Goal: Find specific page/section: Find specific page/section

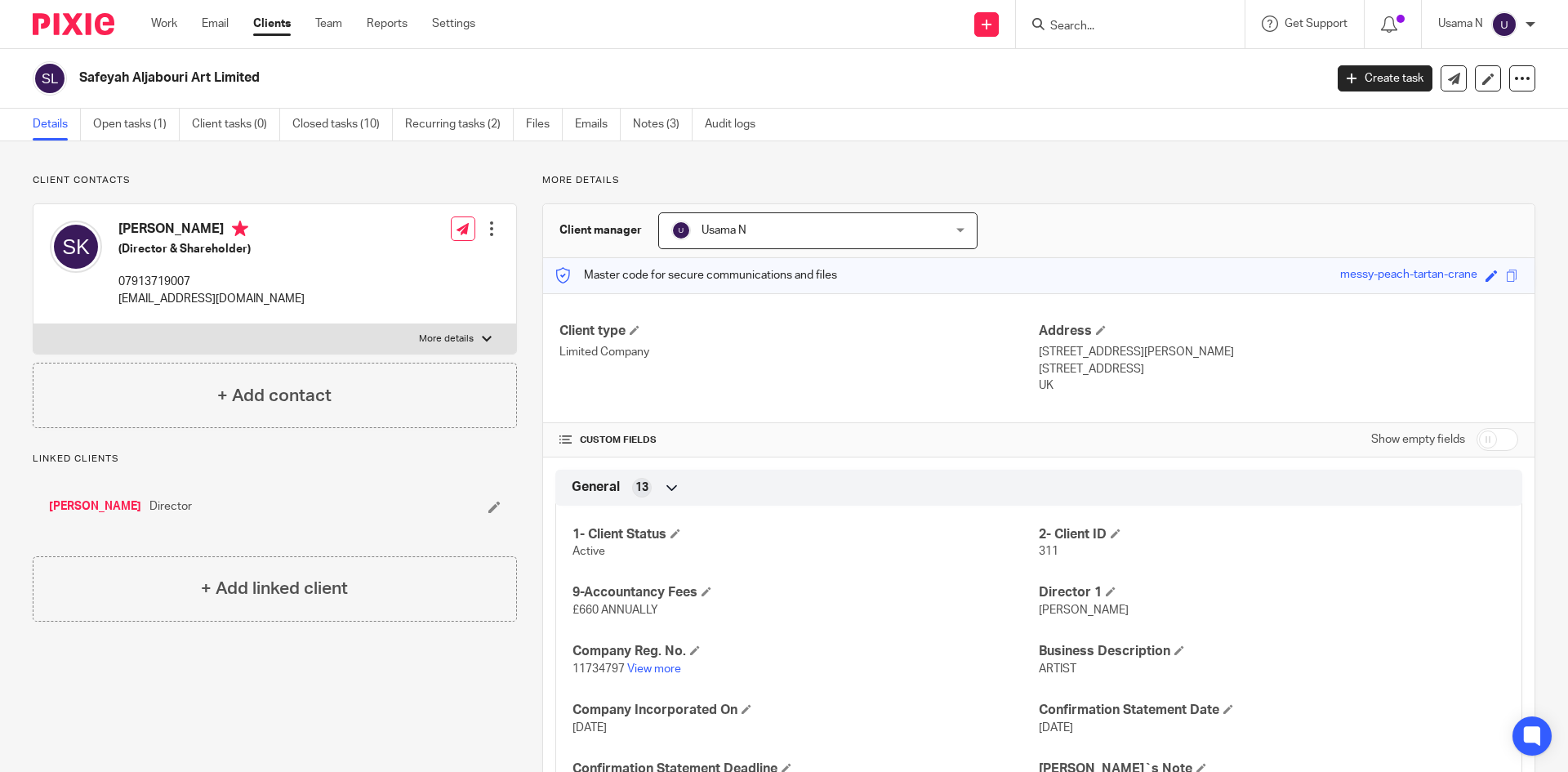
click at [169, 14] on div "Work Email Clients Team Reports Settings Work Email Clients Team Reports Settin…" at bounding box center [317, 24] width 365 height 48
click at [169, 20] on link "Work" at bounding box center [163, 23] width 26 height 16
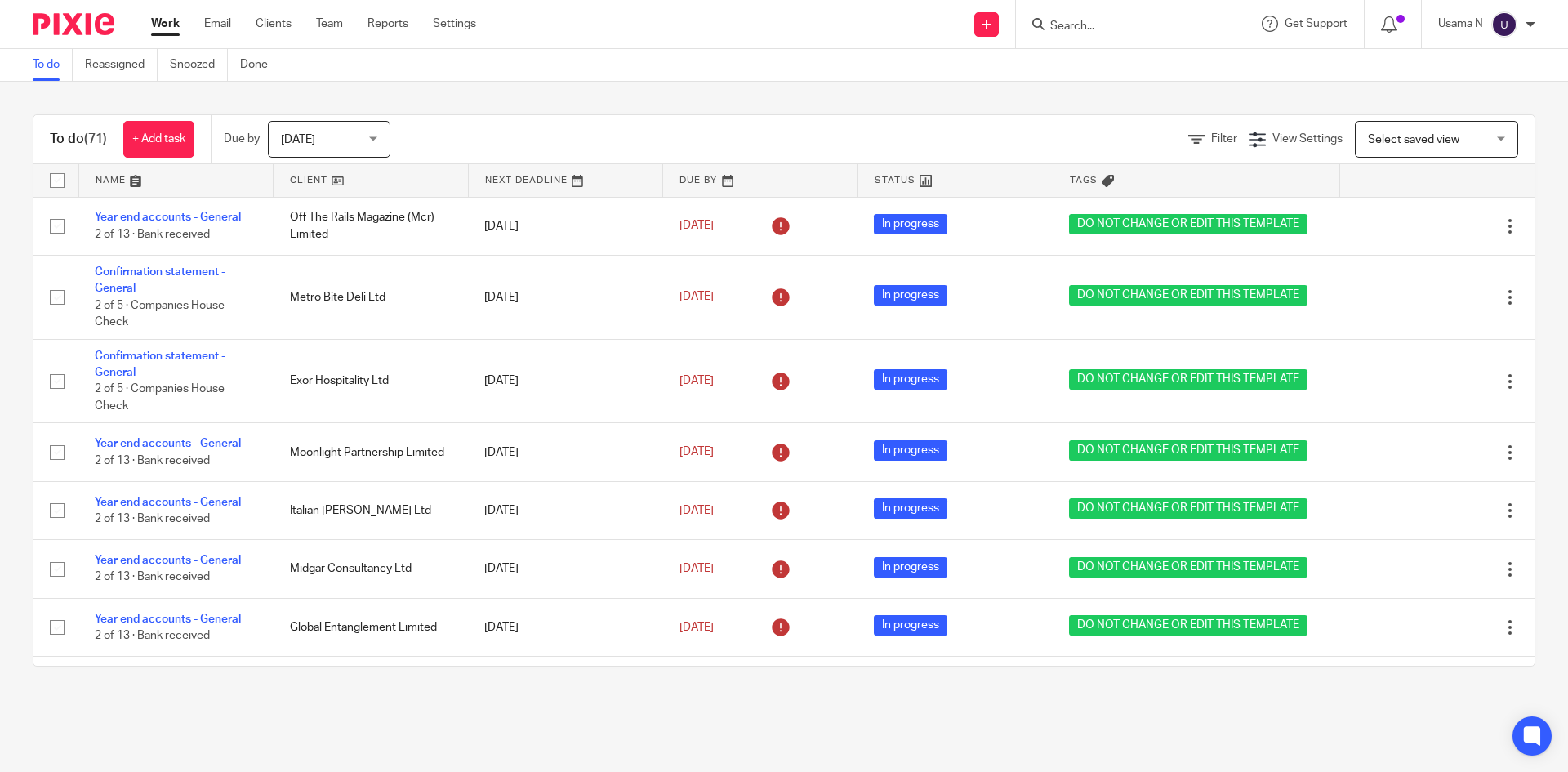
click at [335, 143] on span "Today" at bounding box center [324, 138] width 87 height 35
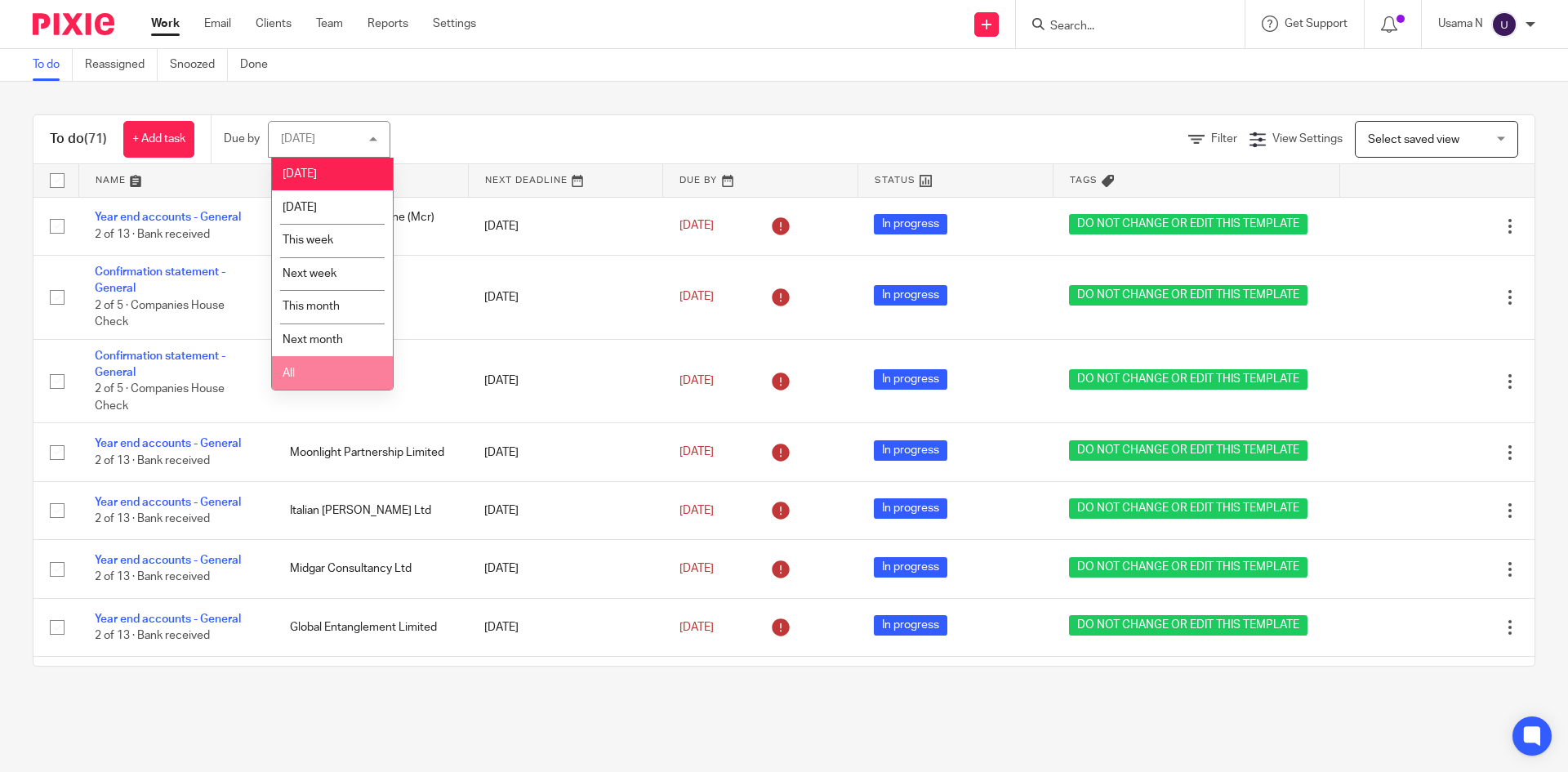
click at [310, 368] on li "All" at bounding box center [332, 373] width 120 height 34
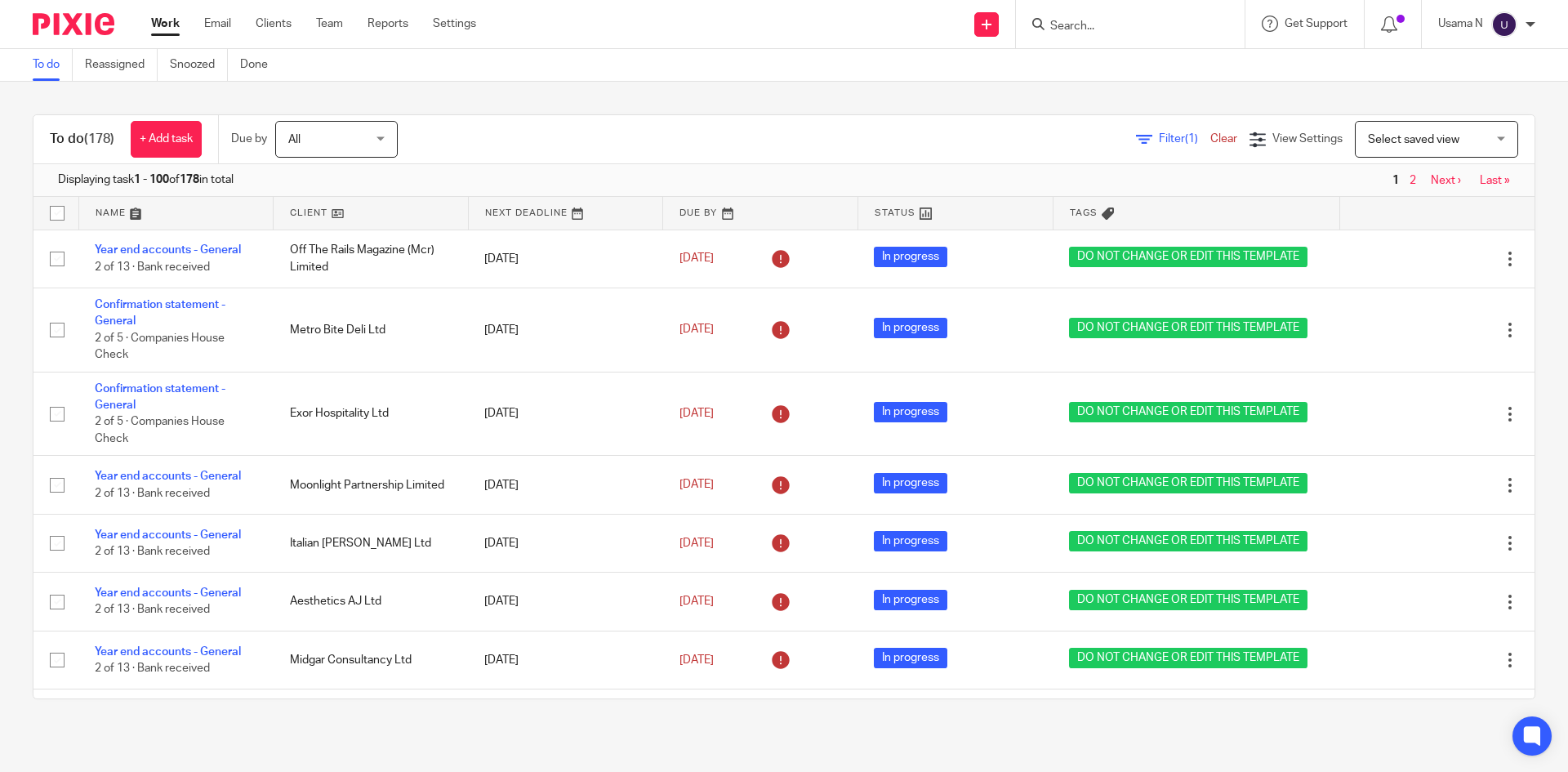
click at [1159, 141] on span "Filter (1)" at bounding box center [1184, 139] width 51 height 12
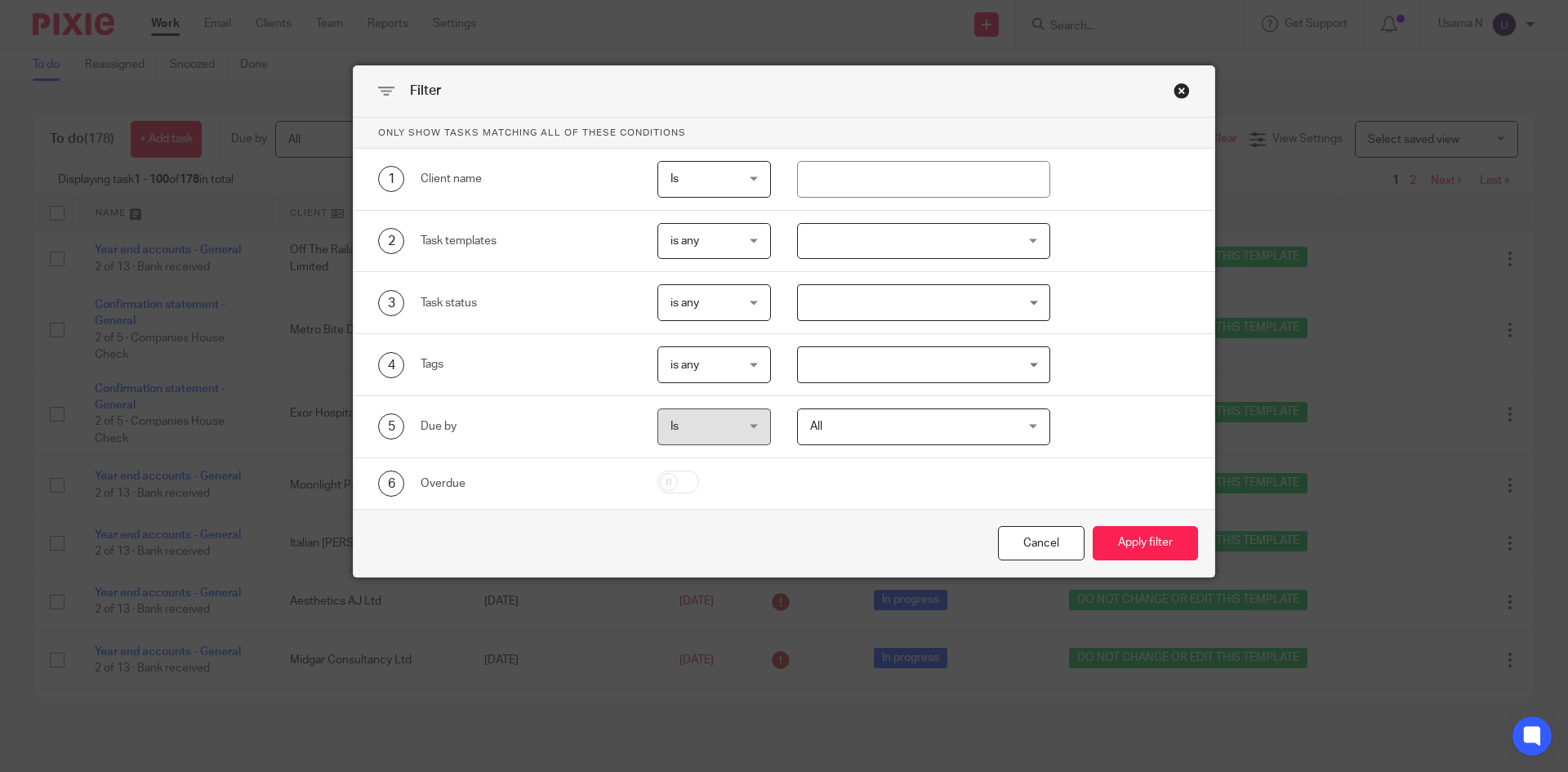
click at [859, 250] on div at bounding box center [923, 242] width 254 height 37
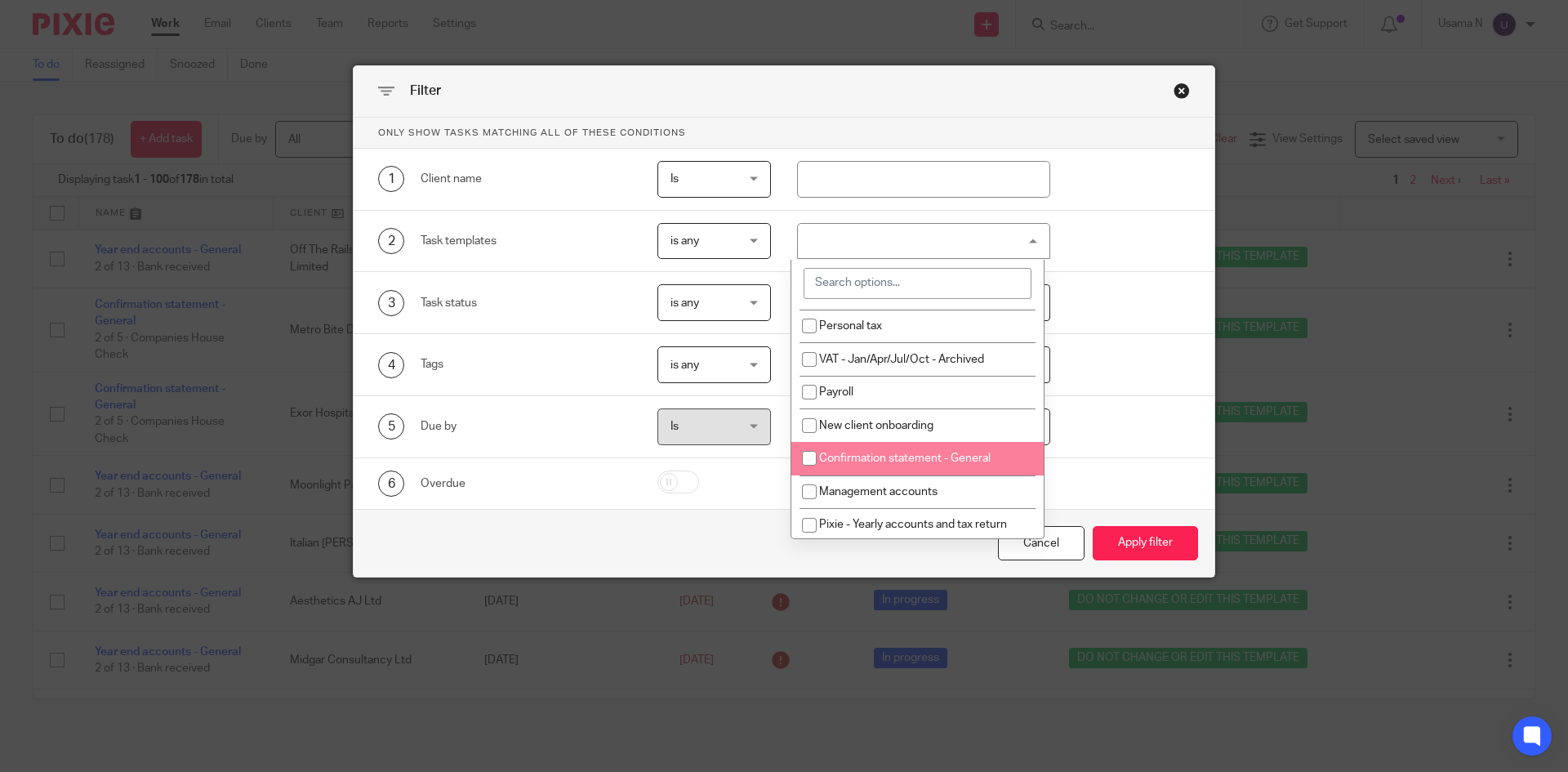
click at [936, 463] on li "Confirmation statement - General" at bounding box center [917, 458] width 252 height 34
checkbox input "true"
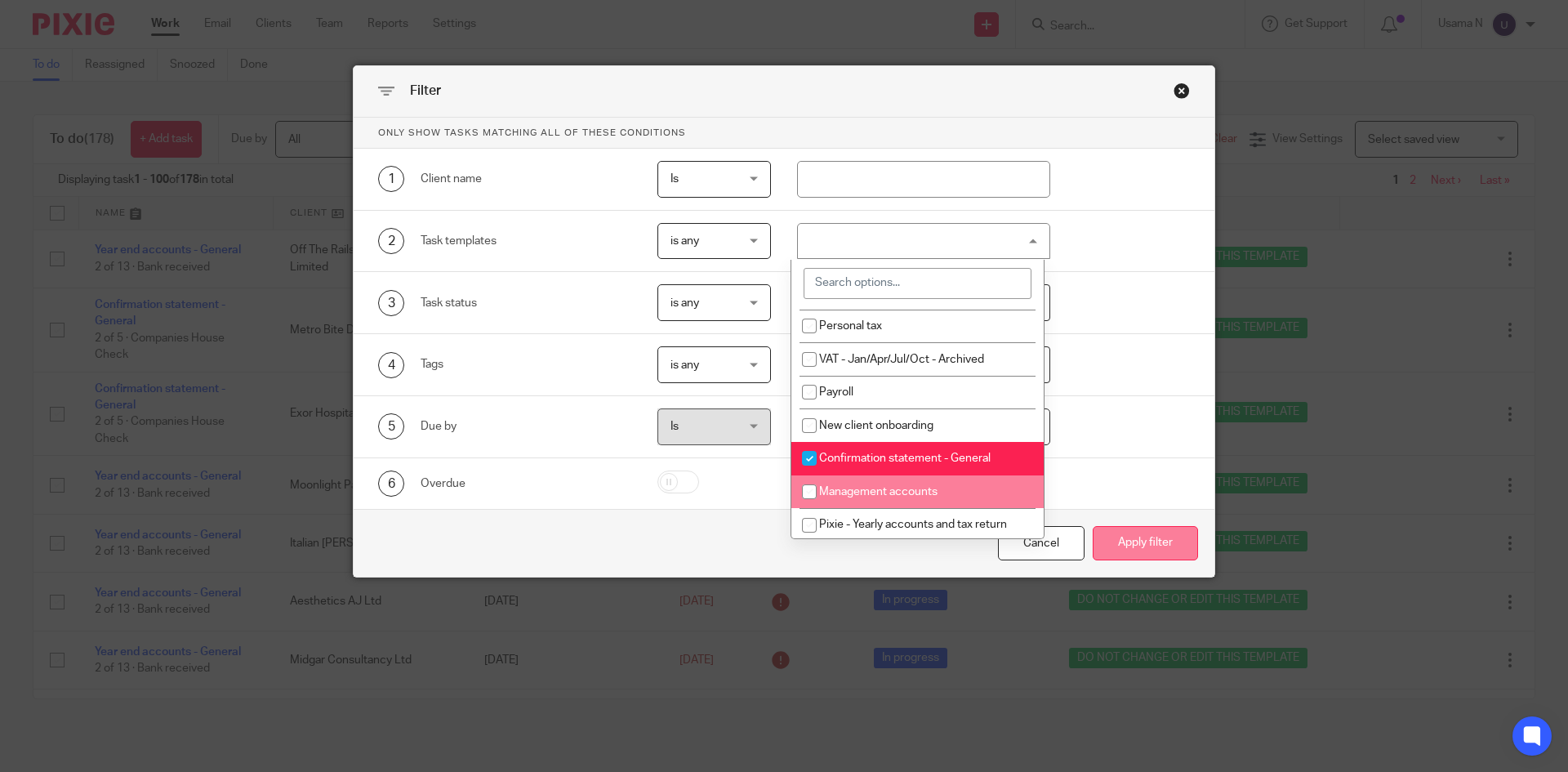
click at [1135, 552] on button "Apply filter" at bounding box center [1145, 544] width 105 height 35
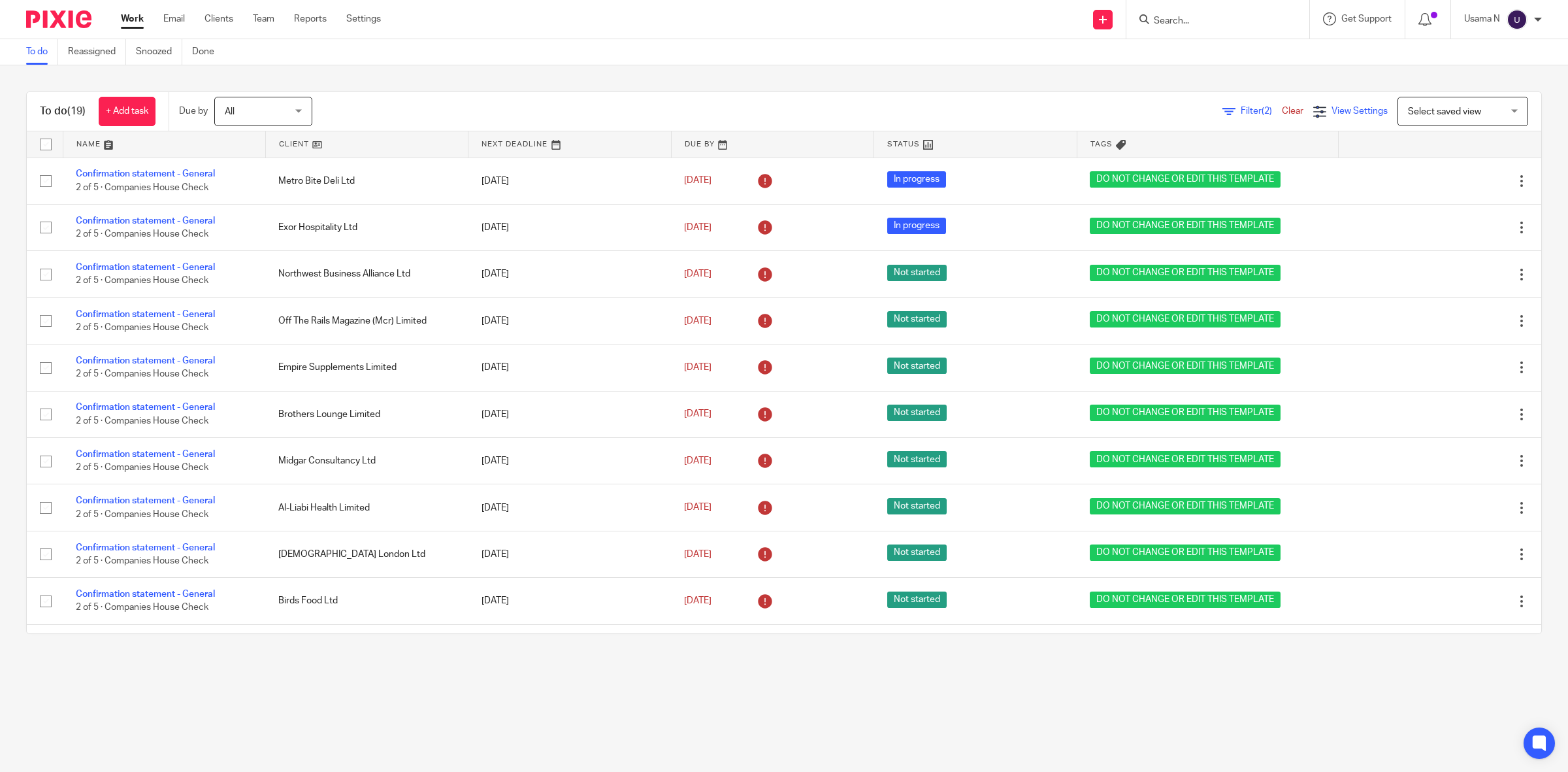
click at [1254, 110] on span "View Settings" at bounding box center [1359, 111] width 56 height 9
click at [1114, 96] on div "Filter (2) Clear View Settings View Settings (2) Filters Clear Save Manage save…" at bounding box center [938, 111] width 1206 height 30
click at [1222, 110] on link "Filter (2)" at bounding box center [1252, 111] width 59 height 9
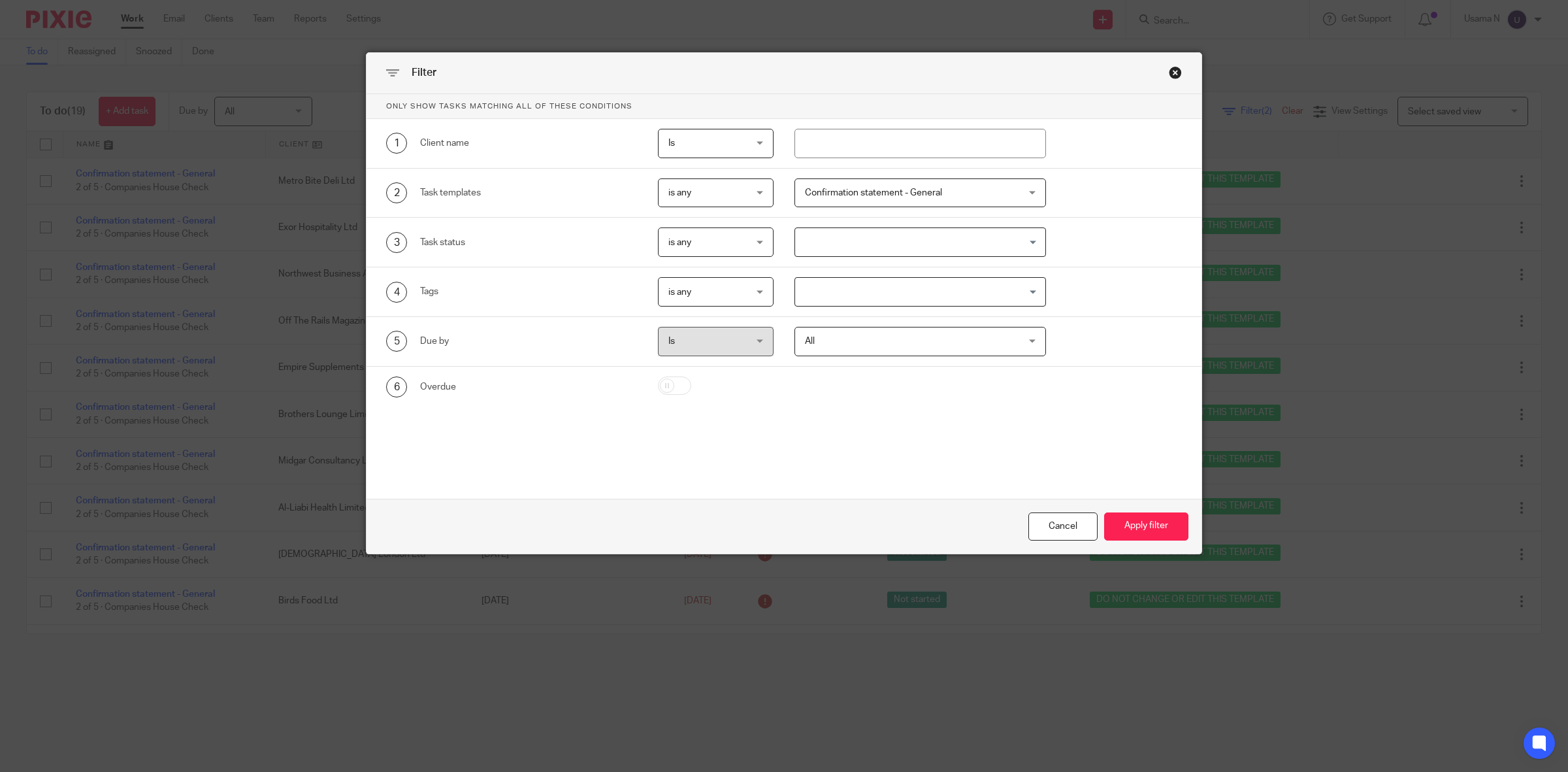
click at [1173, 78] on div "Close this dialog window" at bounding box center [1175, 72] width 13 height 13
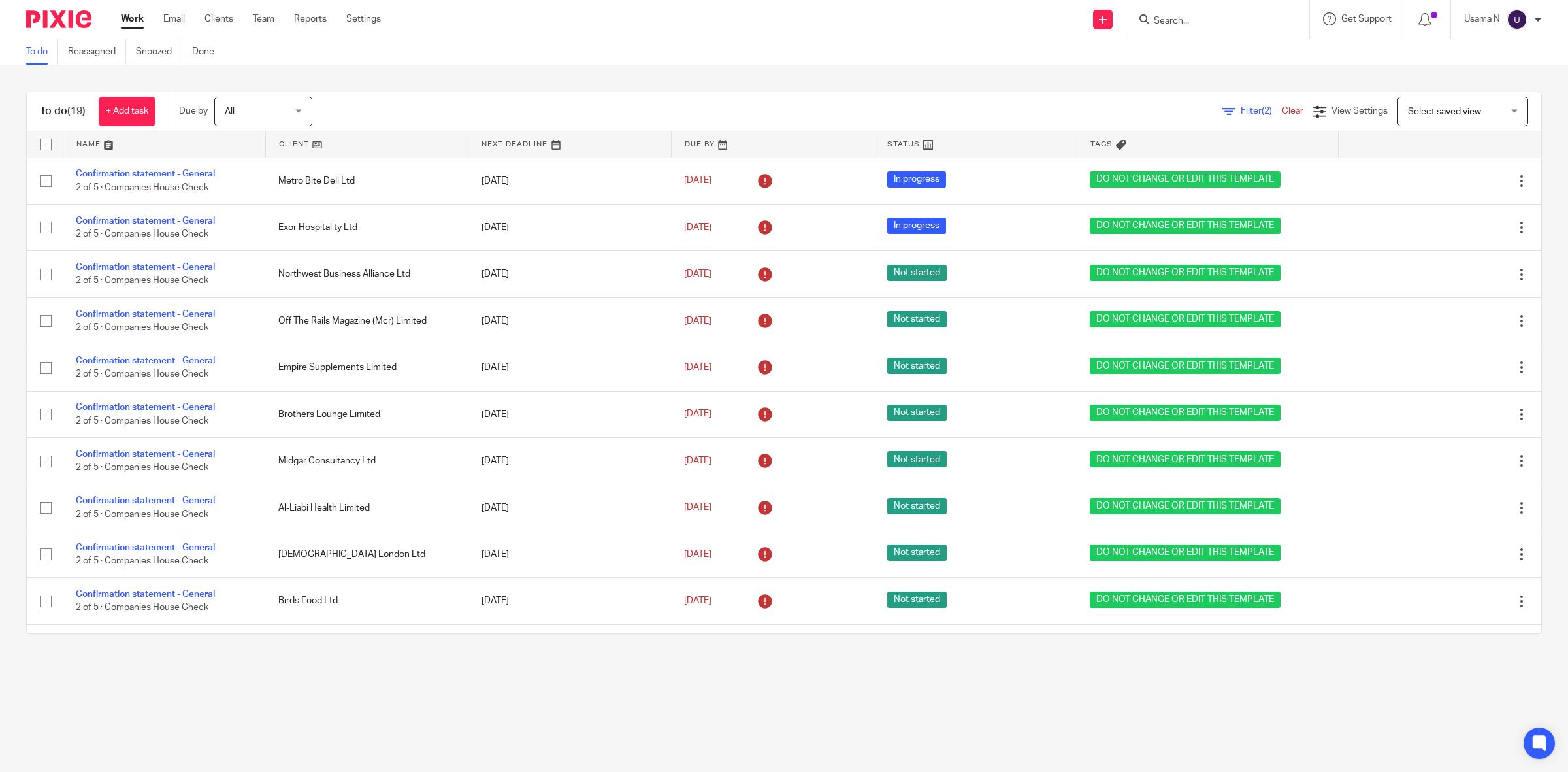
click at [1077, 89] on div "To do (19) + Add task Due by All All Today Tomorrow This week Next week This mo…" at bounding box center [784, 363] width 1568 height 595
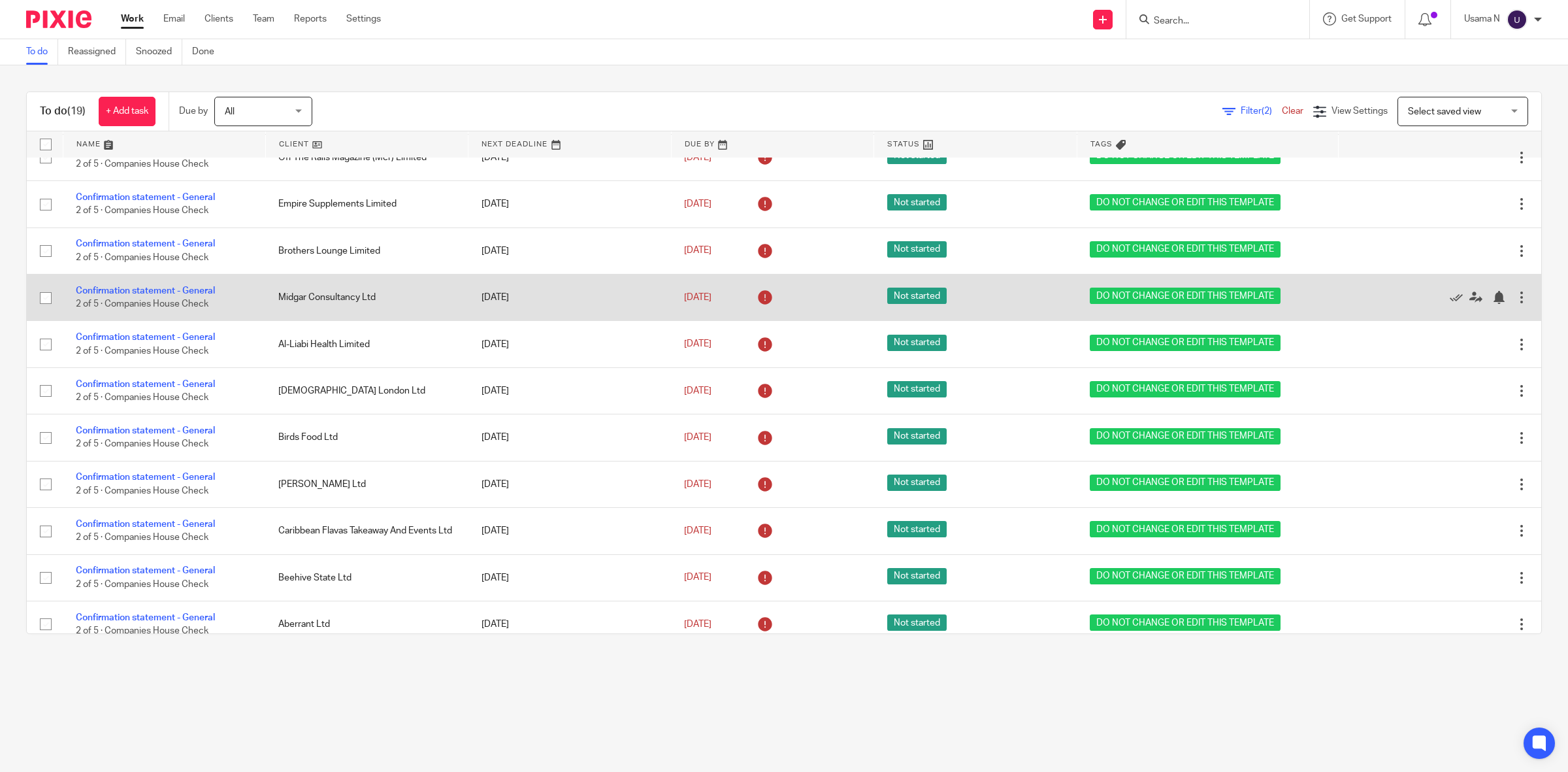
scroll to position [409, 0]
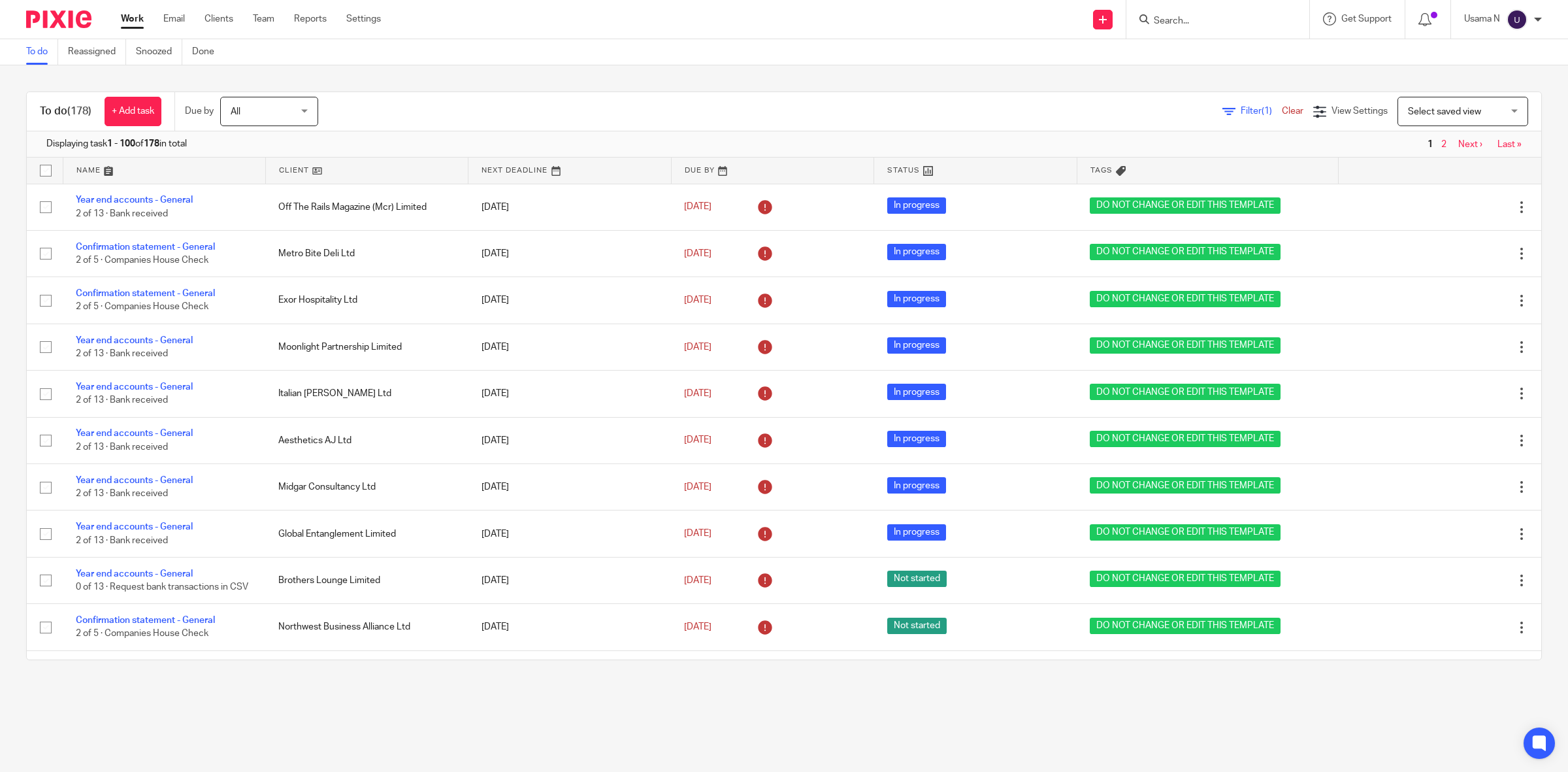
click at [1205, 18] on input "Search" at bounding box center [1211, 21] width 117 height 11
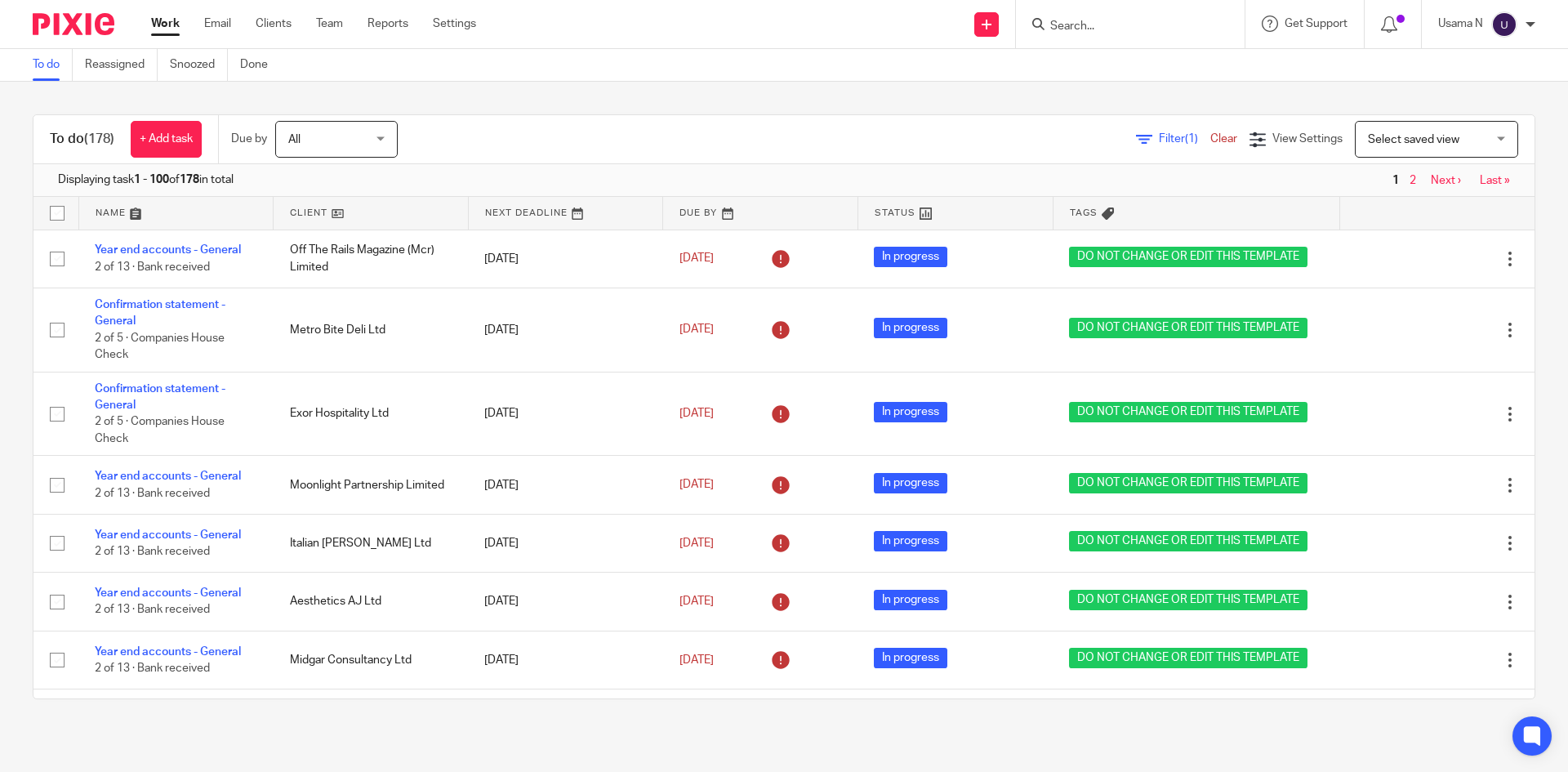
click at [1069, 19] on input "Search" at bounding box center [1121, 26] width 147 height 14
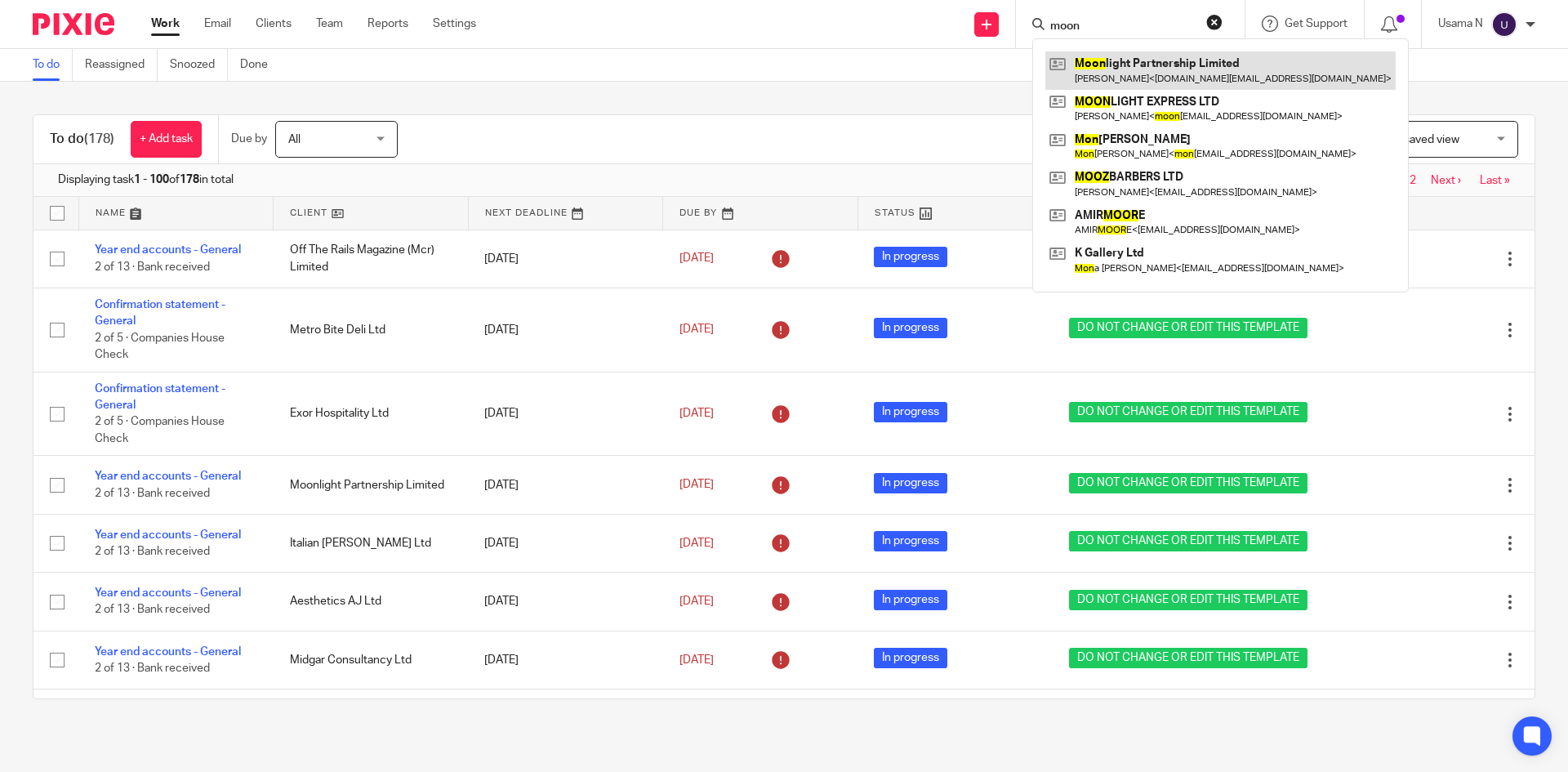
type input "moon"
click at [1148, 66] on link at bounding box center [1220, 70] width 351 height 38
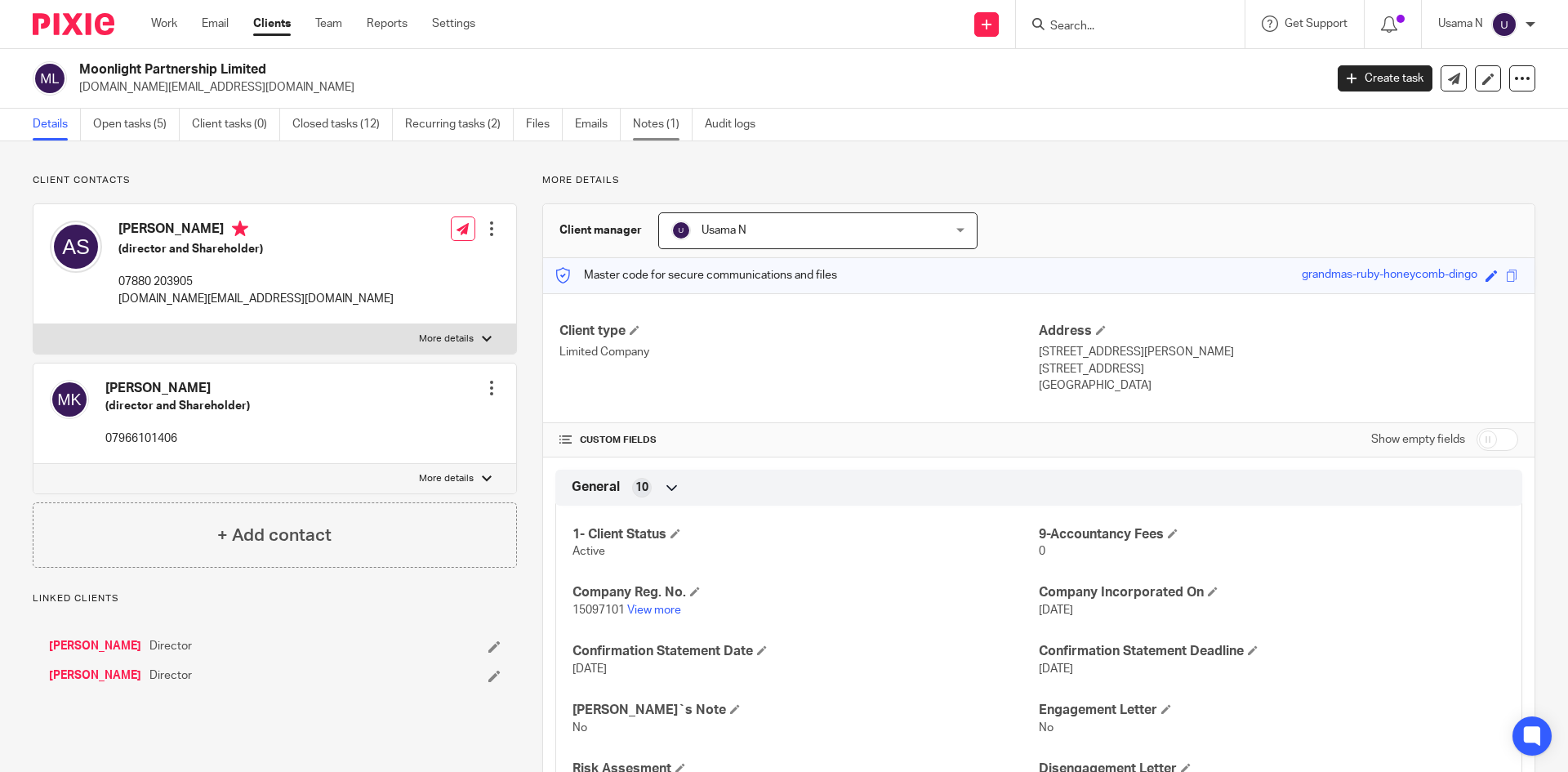
click at [681, 121] on link "Notes (1)" at bounding box center [662, 125] width 60 height 32
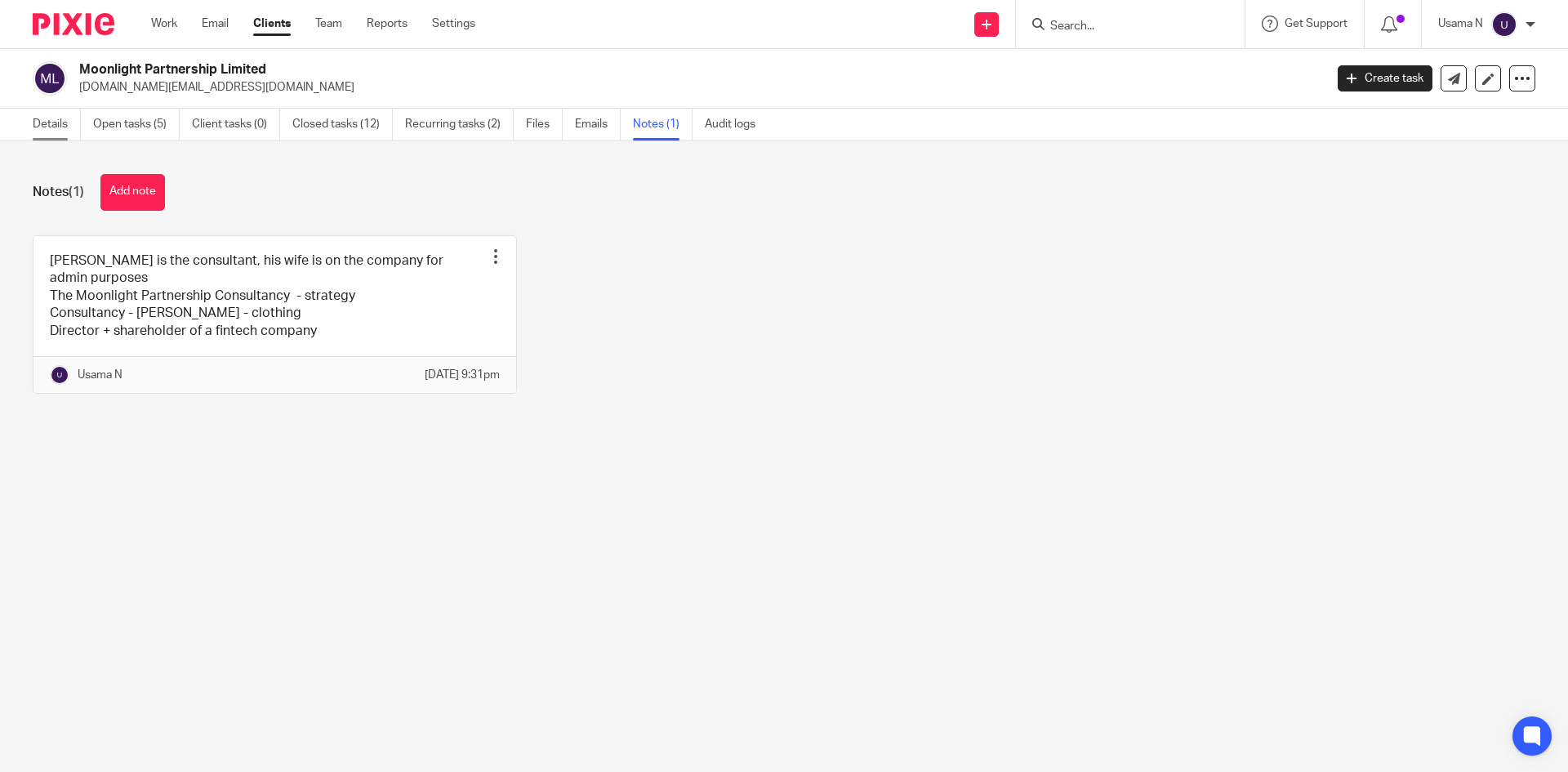
click at [37, 116] on link "Details" at bounding box center [56, 125] width 48 height 32
